Goal: Book appointment/travel/reservation

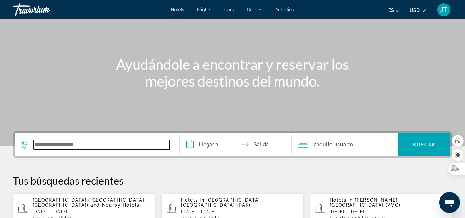
click at [75, 146] on input "Search widget" at bounding box center [102, 145] width 136 height 10
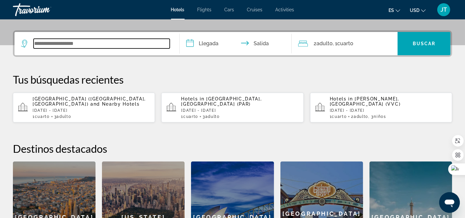
scroll to position [157, 0]
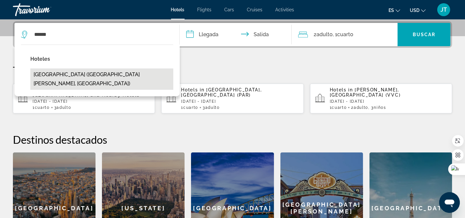
click at [75, 72] on button "[GEOGRAPHIC_DATA] ([GEOGRAPHIC_DATA][PERSON_NAME], [GEOGRAPHIC_DATA])" at bounding box center [101, 78] width 143 height 21
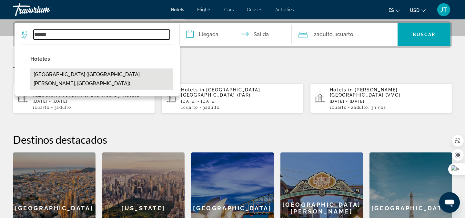
type input "**********"
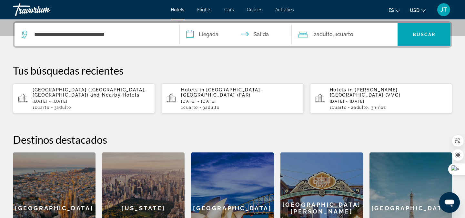
click at [205, 35] on input "**********" at bounding box center [237, 35] width 115 height 25
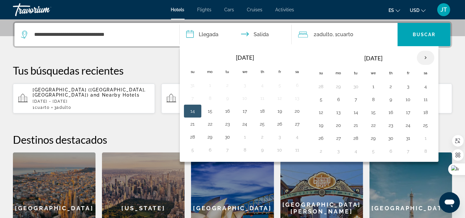
click at [427, 57] on th "Next month" at bounding box center [425, 58] width 17 height 14
click at [321, 101] on button "7" at bounding box center [321, 99] width 10 height 9
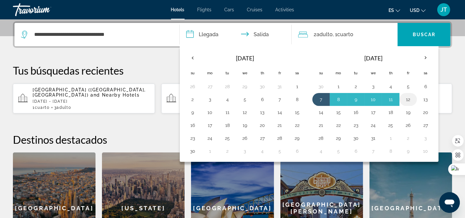
click at [412, 99] on button "12" at bounding box center [408, 99] width 10 height 9
type input "**********"
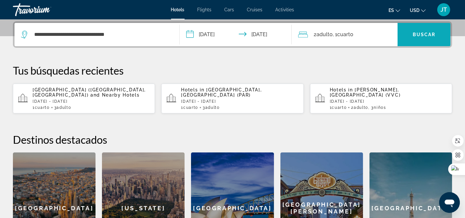
click at [420, 36] on span "Buscar" at bounding box center [424, 34] width 23 height 5
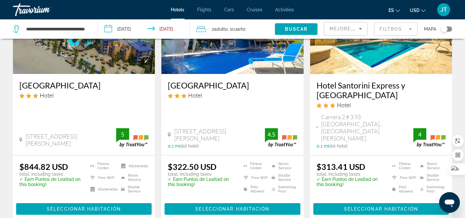
scroll to position [95, 0]
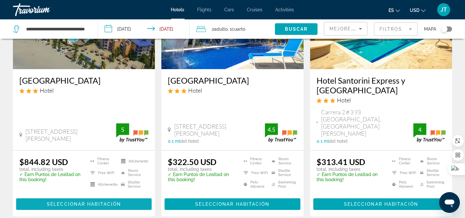
click at [97, 201] on span "Seleccionar habitación" at bounding box center [84, 203] width 74 height 5
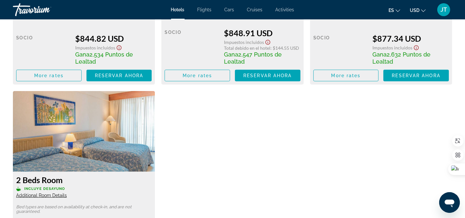
scroll to position [1051, 0]
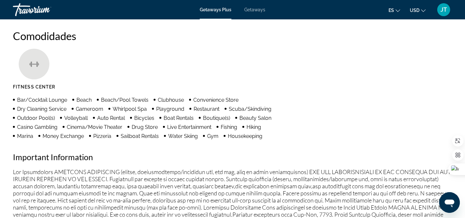
scroll to position [420, 0]
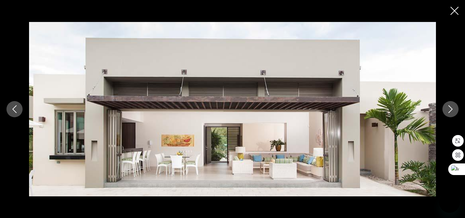
click at [452, 12] on icon "Close slideshow" at bounding box center [454, 11] width 8 height 8
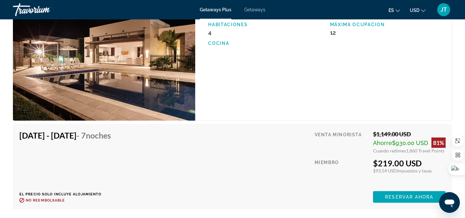
scroll to position [1111, 0]
